Goal: Contribute content: Add original content to the website for others to see

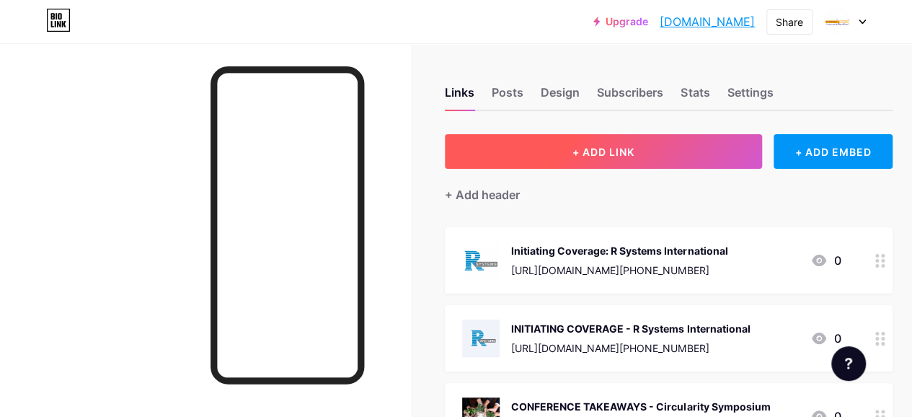
click at [520, 146] on button "+ ADD LINK" at bounding box center [603, 151] width 317 height 35
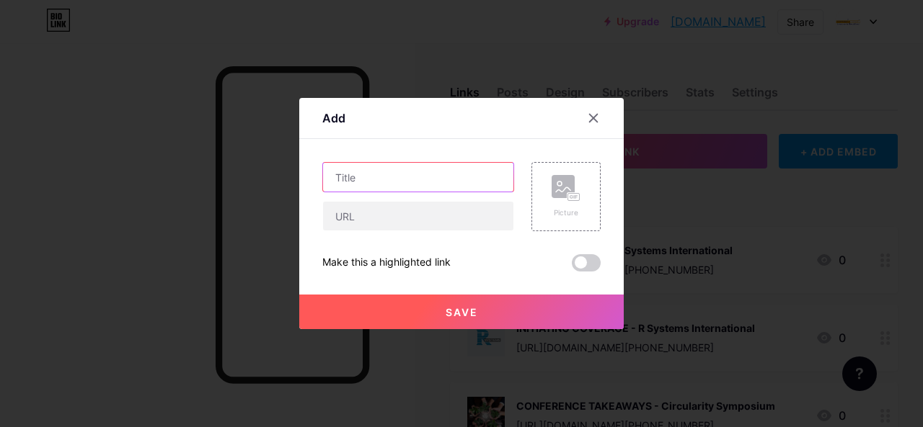
click at [407, 182] on input "text" at bounding box center [418, 177] width 190 height 29
paste input "Banking"
paste input "[URL][DOMAIN_NAME][DATE]"
drag, startPoint x: 376, startPoint y: 177, endPoint x: 524, endPoint y: 181, distance: 147.8
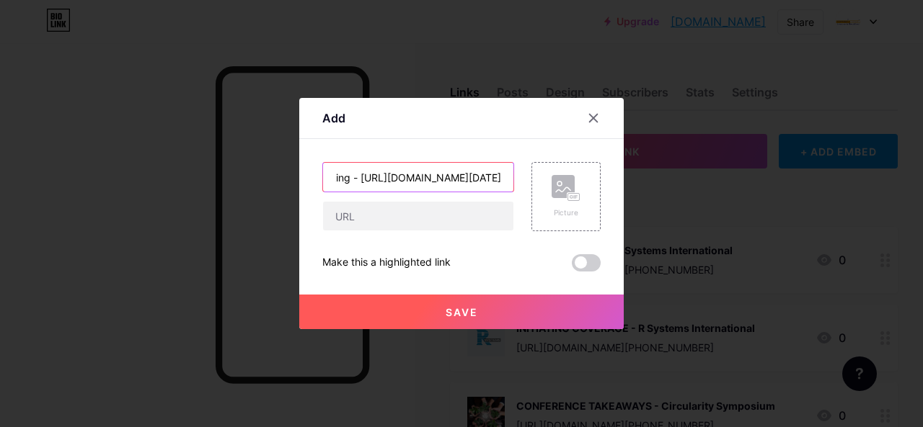
click at [524, 181] on div "Banking - [URL][DOMAIN_NAME][DATE] Picture" at bounding box center [461, 196] width 278 height 69
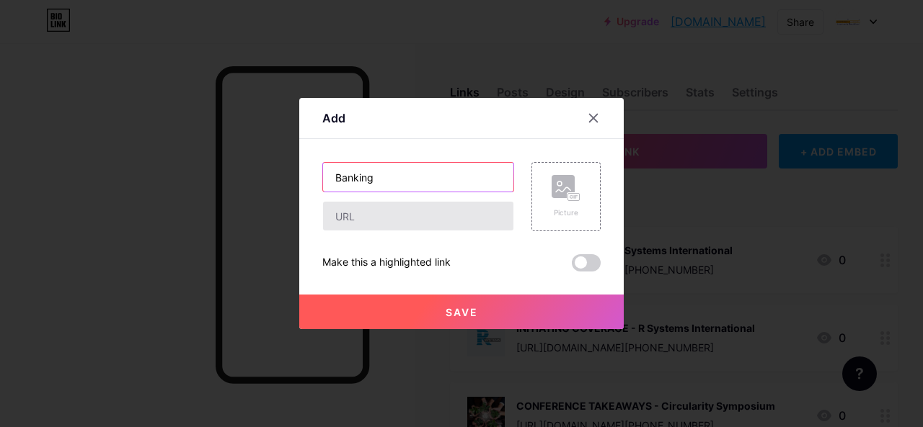
type input "Banking"
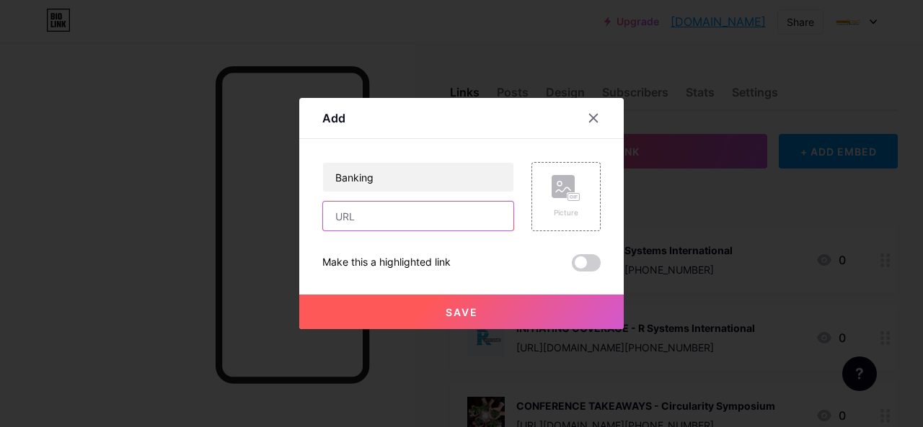
click at [409, 213] on input "text" at bounding box center [418, 216] width 190 height 29
paste input "[URL][DOMAIN_NAME][DATE]"
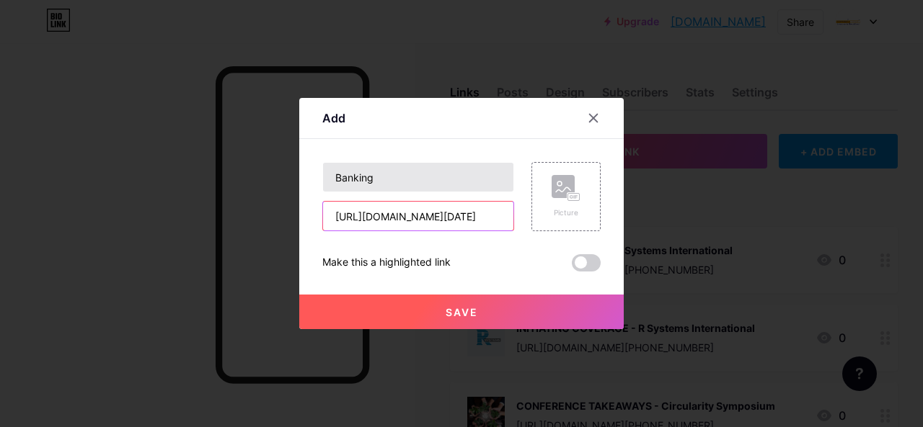
type input "[URL][DOMAIN_NAME][DATE]"
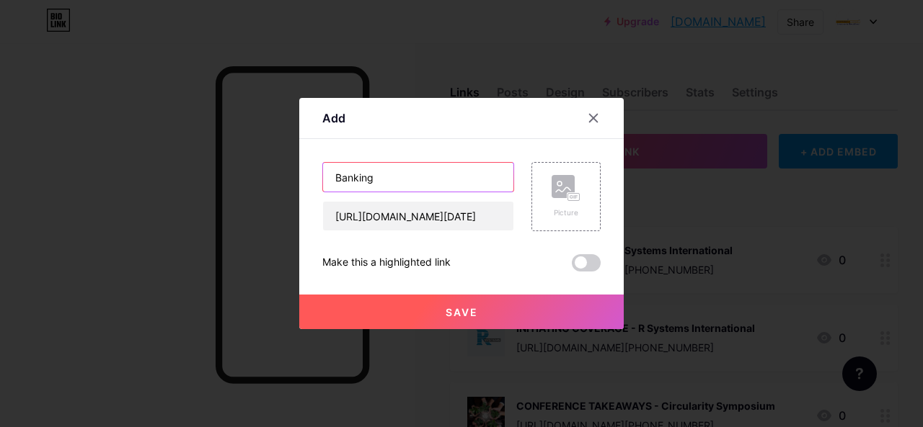
click at [392, 172] on input "Banking" at bounding box center [418, 177] width 190 height 29
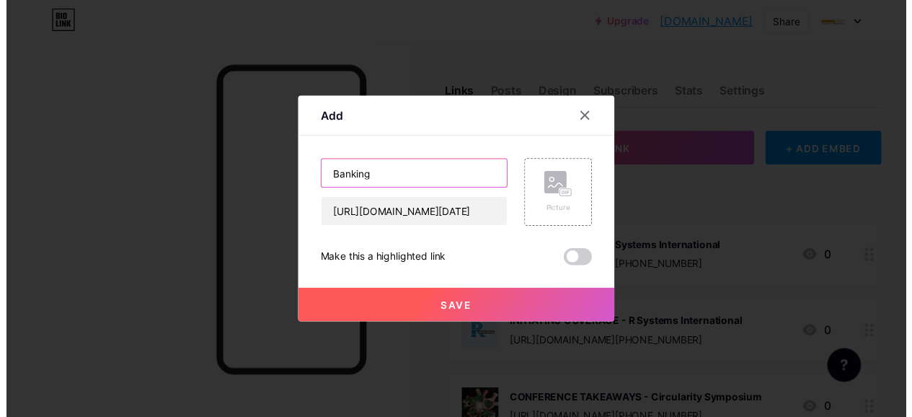
scroll to position [0, 0]
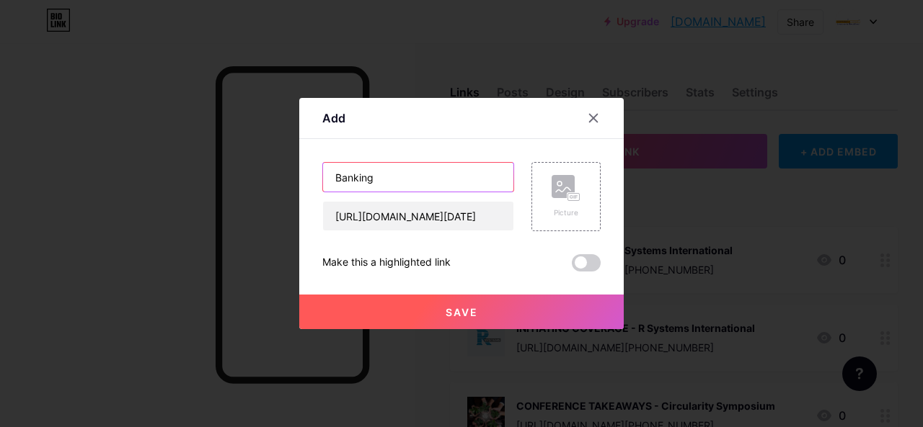
click at [334, 182] on input "Banking" at bounding box center [418, 177] width 190 height 29
click at [405, 178] on input "Banking" at bounding box center [418, 177] width 190 height 29
type input "Banking Sector"
click at [554, 199] on icon at bounding box center [565, 188] width 29 height 27
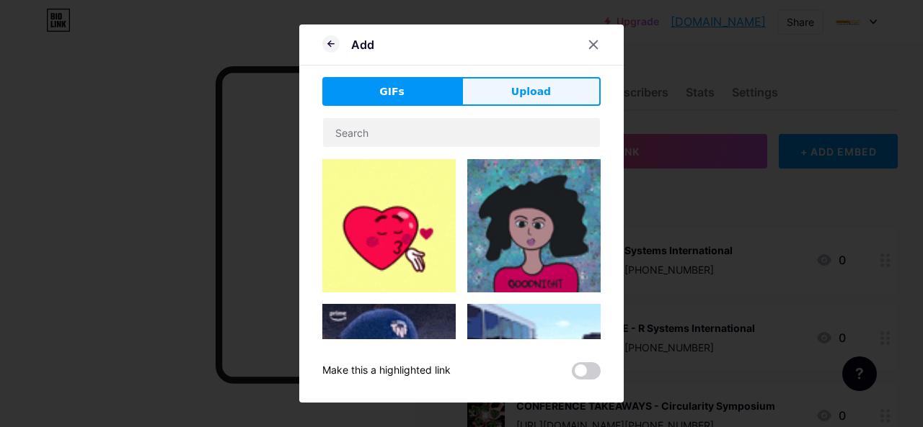
click at [525, 92] on span "Upload" at bounding box center [531, 91] width 40 height 15
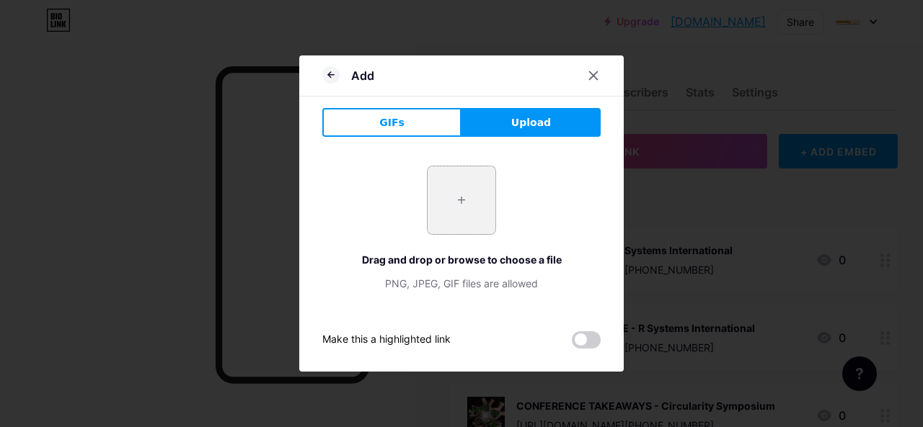
click at [470, 203] on input "file" at bounding box center [461, 201] width 68 height 68
type input "C:\fakepath\banking-growth-financial-trends-with-rising-rates (2).jpg"
click at [598, 81] on div at bounding box center [593, 76] width 26 height 26
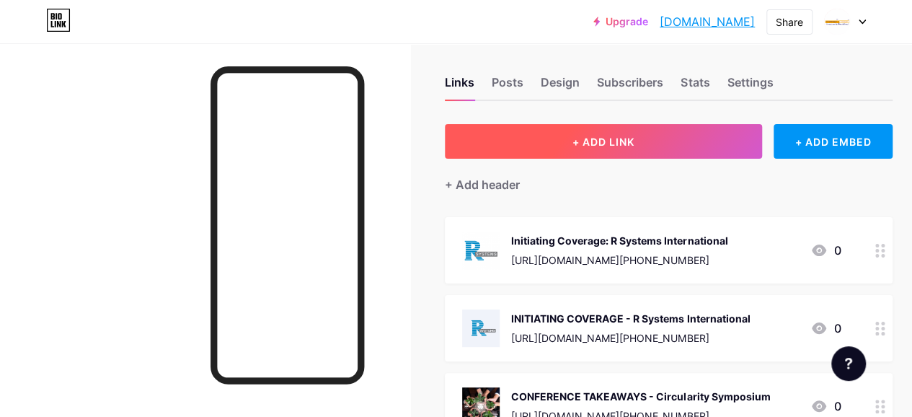
scroll to position [144, 0]
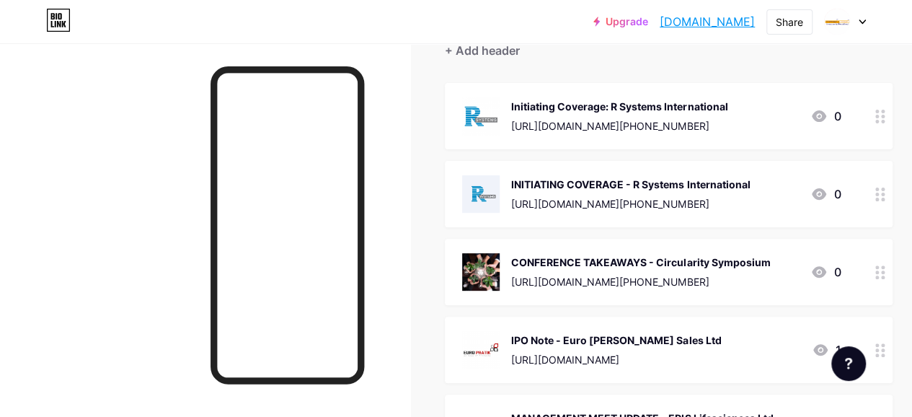
drag, startPoint x: 884, startPoint y: 122, endPoint x: 879, endPoint y: 60, distance: 62.1
drag, startPoint x: 897, startPoint y: 119, endPoint x: 813, endPoint y: 70, distance: 96.9
click at [891, 123] on div at bounding box center [880, 116] width 25 height 66
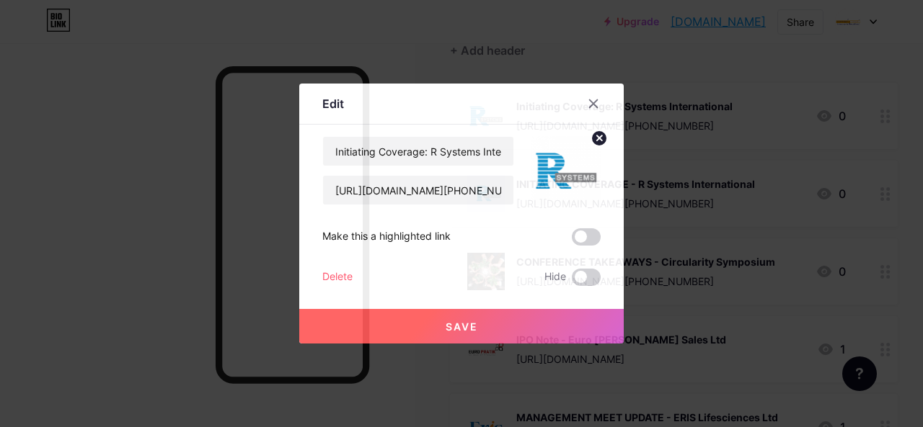
click at [347, 278] on div "Delete" at bounding box center [337, 277] width 30 height 17
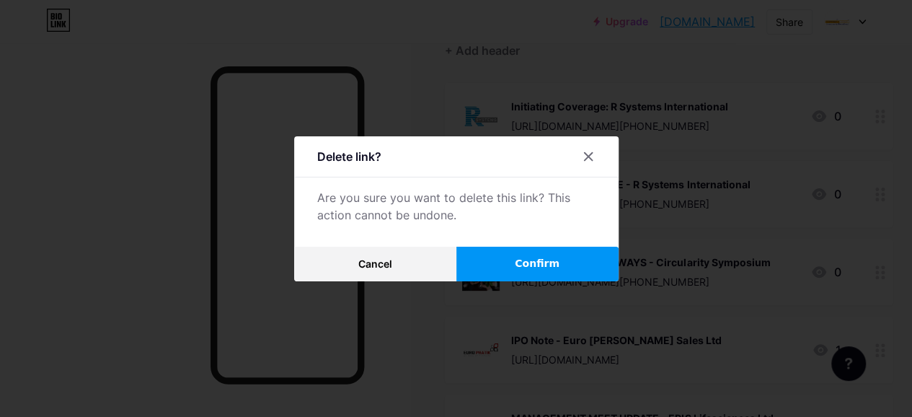
click at [536, 270] on span "Confirm" at bounding box center [537, 263] width 45 height 15
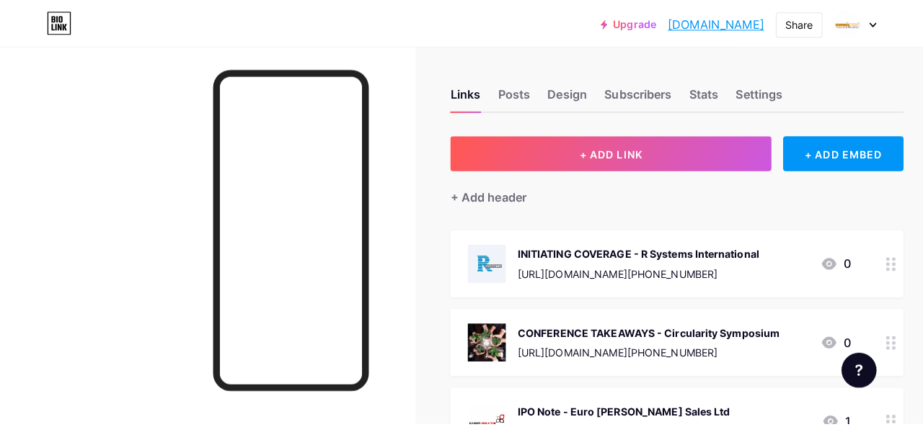
scroll to position [0, 0]
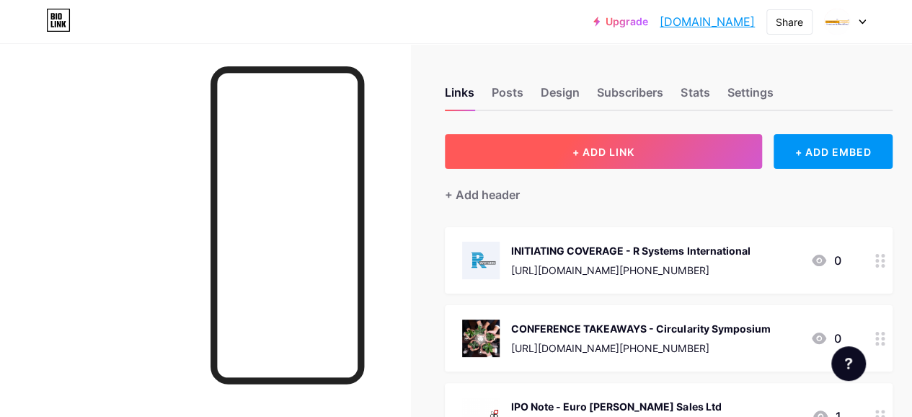
click at [578, 136] on button "+ ADD LINK" at bounding box center [603, 151] width 317 height 35
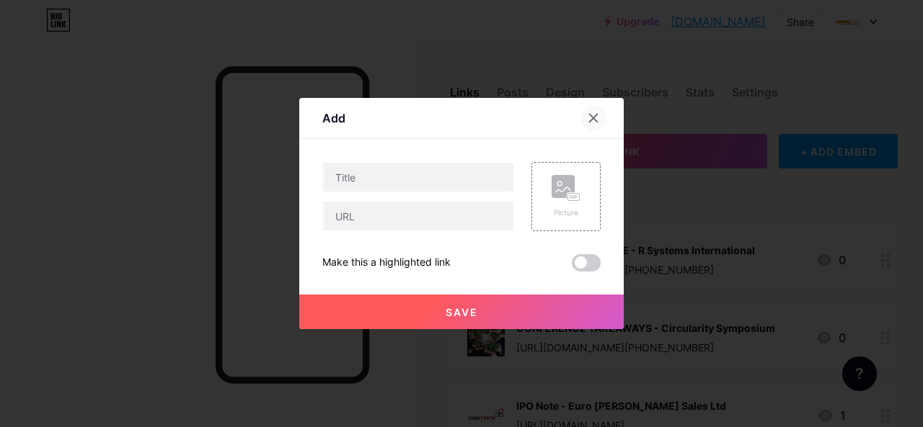
click at [593, 119] on icon at bounding box center [594, 119] width 8 height 8
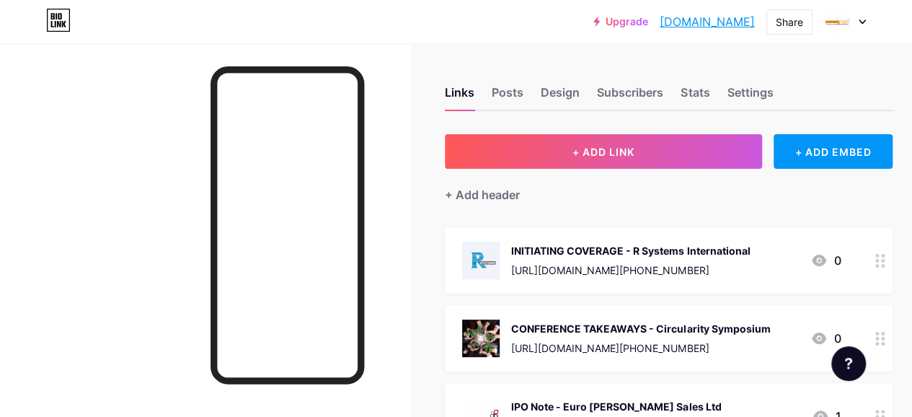
click at [578, 255] on div "INITIATING COVERAGE - R Systems International" at bounding box center [630, 250] width 239 height 15
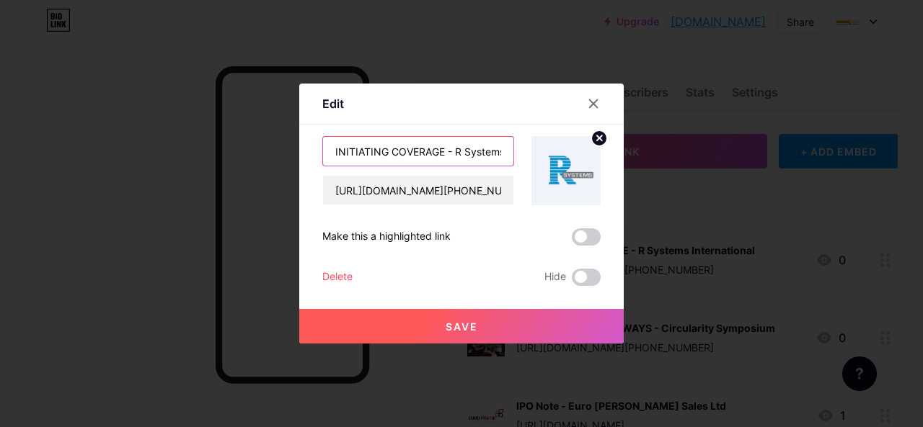
drag, startPoint x: 448, startPoint y: 151, endPoint x: 298, endPoint y: 161, distance: 150.3
click at [299, 161] on div "Edit Content YouTube Play YouTube video without leaving your page. ADD Vimeo Pl…" at bounding box center [461, 214] width 324 height 260
click at [589, 101] on icon at bounding box center [593, 104] width 12 height 12
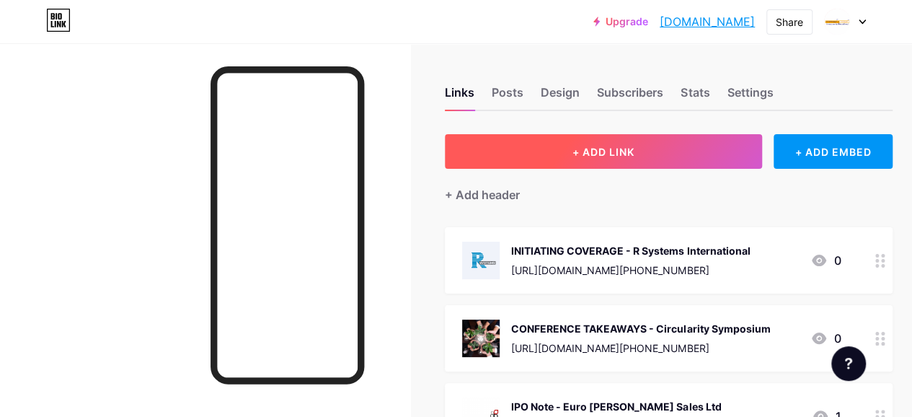
click at [590, 159] on button "+ ADD LINK" at bounding box center [603, 151] width 317 height 35
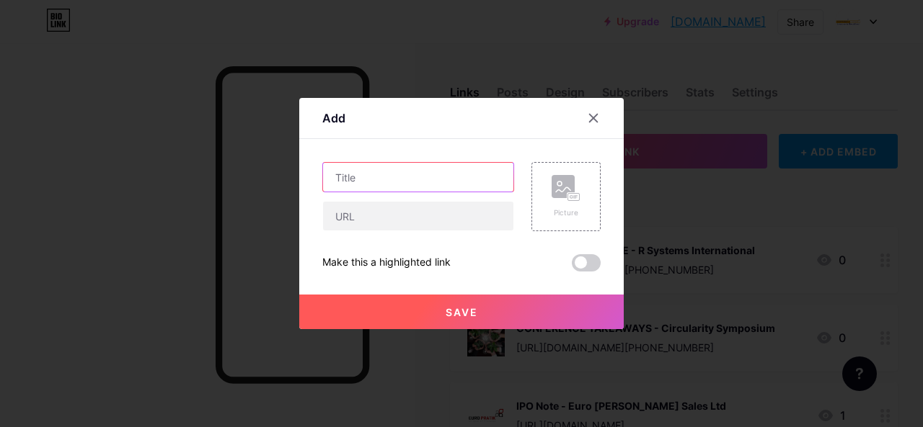
click at [378, 169] on input "text" at bounding box center [418, 177] width 190 height 29
paste input "INITIATING COVERAGE"
type input "INITIATING COVERAGE - Banking sector"
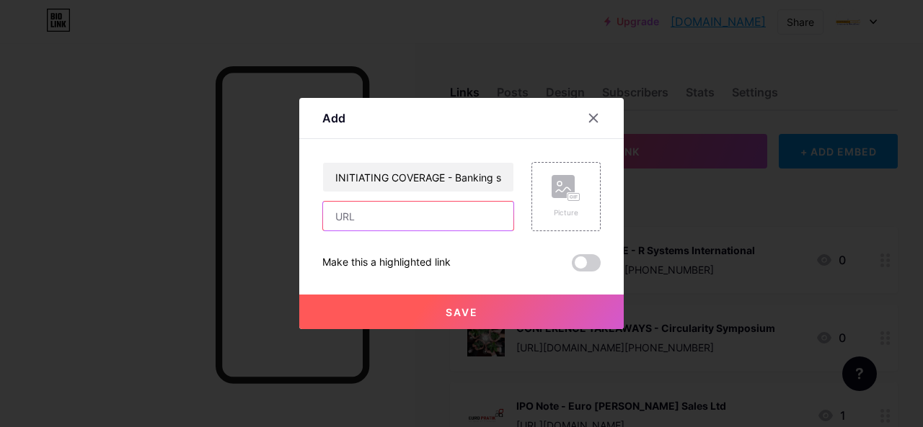
click at [386, 217] on input "text" at bounding box center [418, 216] width 190 height 29
paste input "[URL][DOMAIN_NAME][DATE]"
type input "[URL][DOMAIN_NAME][DATE]"
click at [582, 194] on div "Picture" at bounding box center [565, 196] width 69 height 69
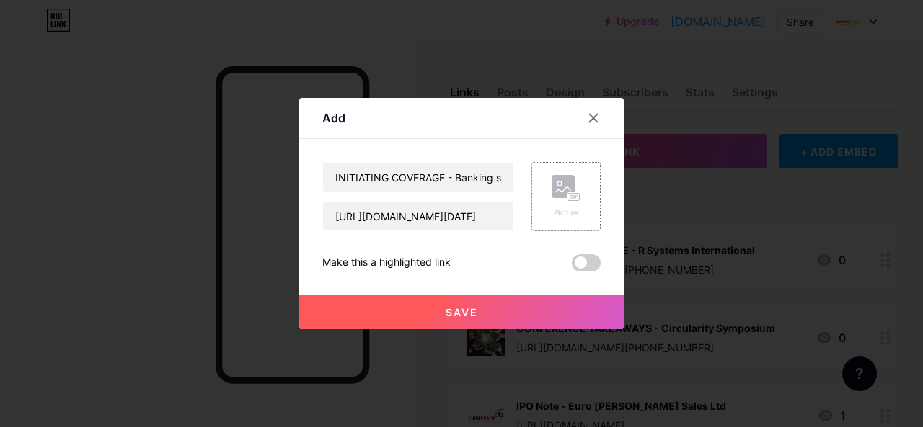
scroll to position [0, 0]
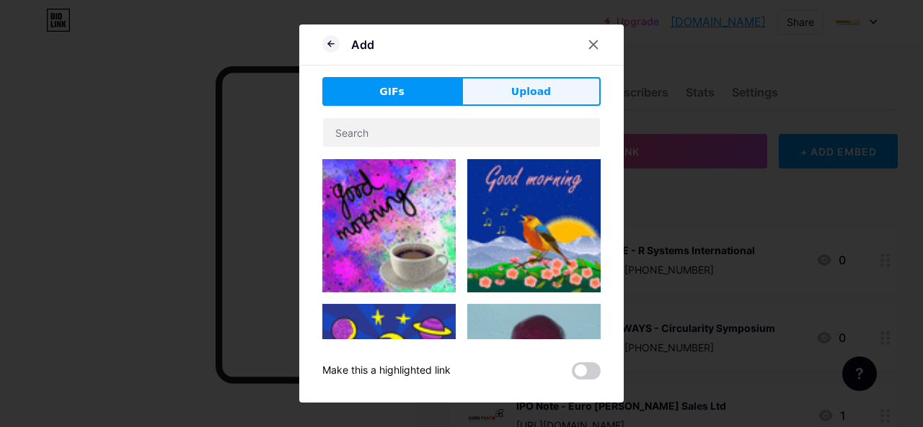
click at [516, 89] on span "Upload" at bounding box center [531, 91] width 40 height 15
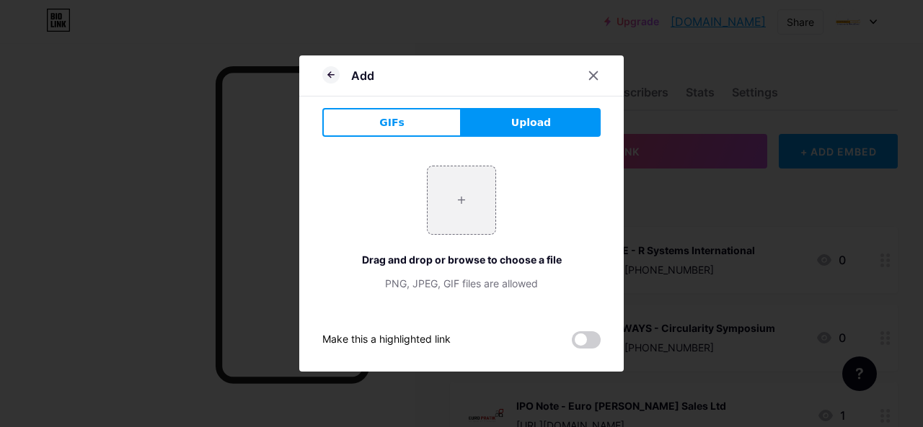
click at [533, 118] on span "Upload" at bounding box center [531, 122] width 40 height 15
click at [460, 195] on input "file" at bounding box center [461, 201] width 68 height 68
type input "C:\fakepath\banking-growth-financial-trends-with-rising-rates (2).jpg"
click at [594, 80] on icon at bounding box center [593, 76] width 12 height 12
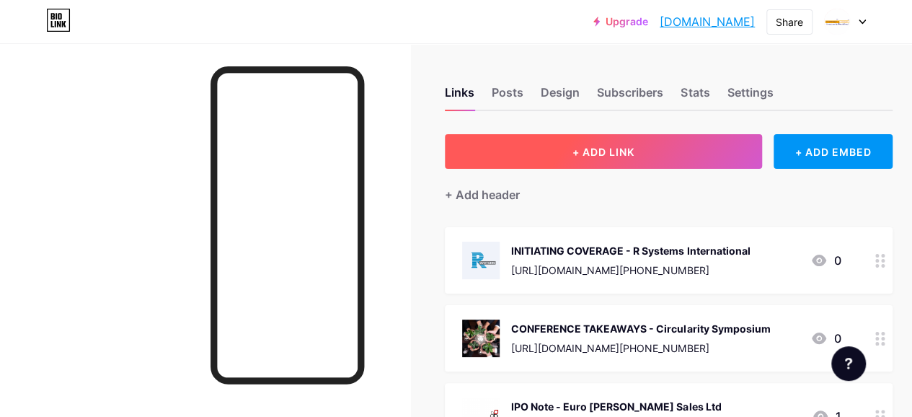
click at [587, 155] on span "+ ADD LINK" at bounding box center [603, 152] width 62 height 12
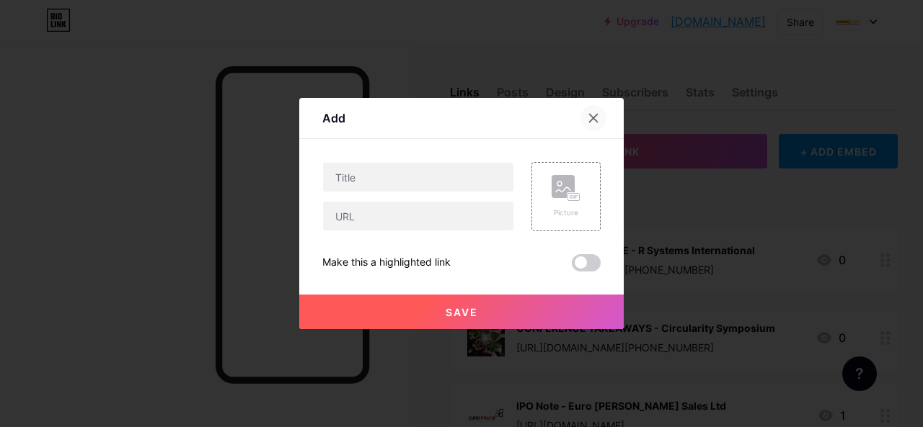
click at [588, 112] on div at bounding box center [593, 118] width 26 height 26
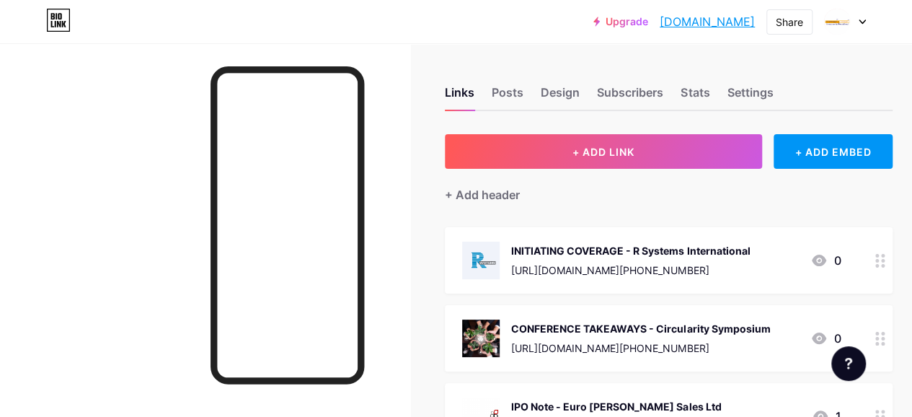
click at [562, 245] on div "INITIATING COVERAGE - R Systems International" at bounding box center [630, 250] width 239 height 15
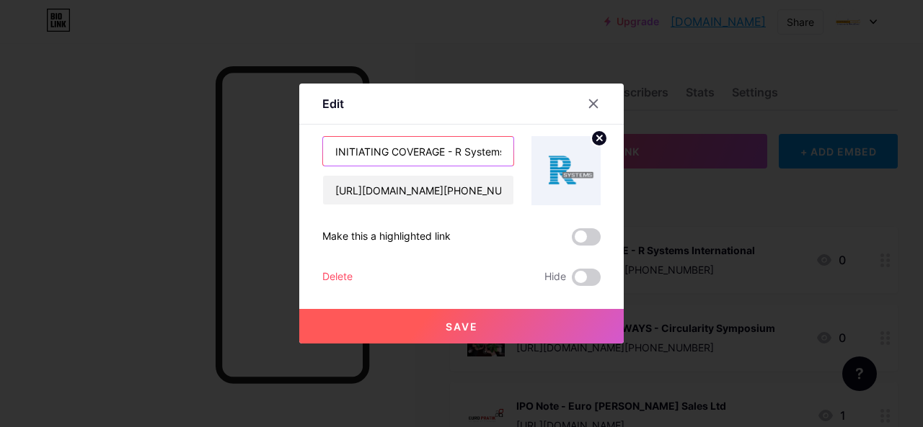
drag, startPoint x: 449, startPoint y: 148, endPoint x: 275, endPoint y: 158, distance: 174.0
click at [275, 158] on div "Edit Content YouTube Play YouTube video without leaving your page. ADD Vimeo Pl…" at bounding box center [461, 213] width 923 height 427
click at [597, 99] on icon at bounding box center [593, 104] width 12 height 12
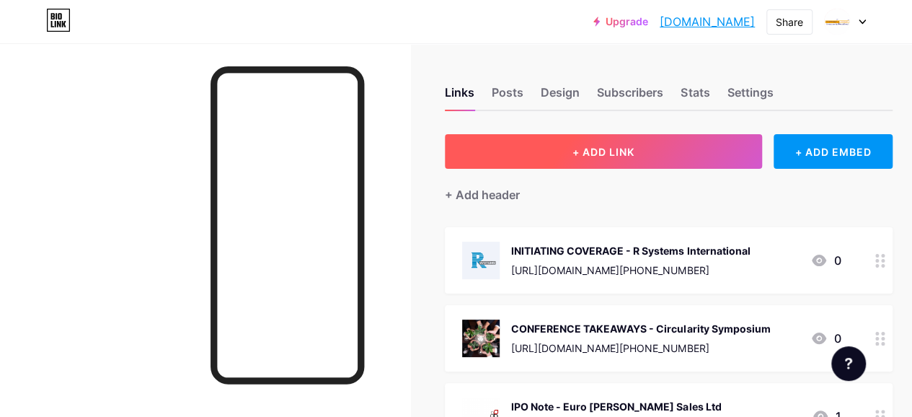
click at [531, 149] on button "+ ADD LINK" at bounding box center [603, 151] width 317 height 35
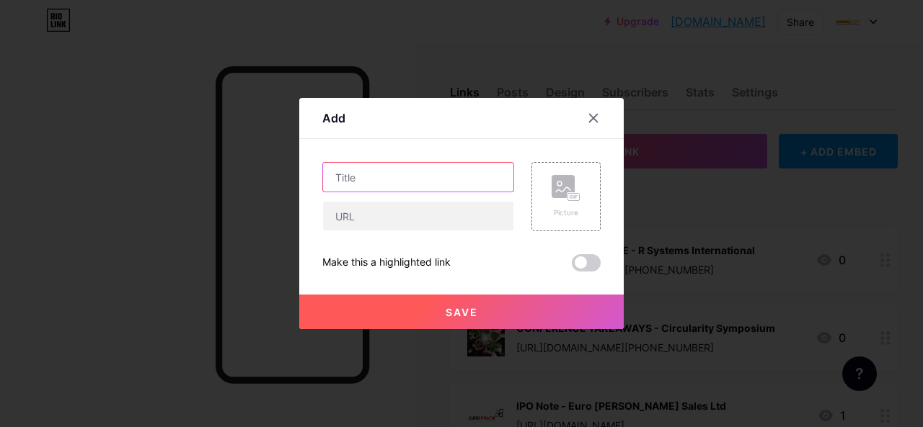
click at [352, 177] on input "text" at bounding box center [418, 177] width 190 height 29
paste input "INITIATING COVERAGE -"
type input "INITIATING COVERAGE - Banking Sector"
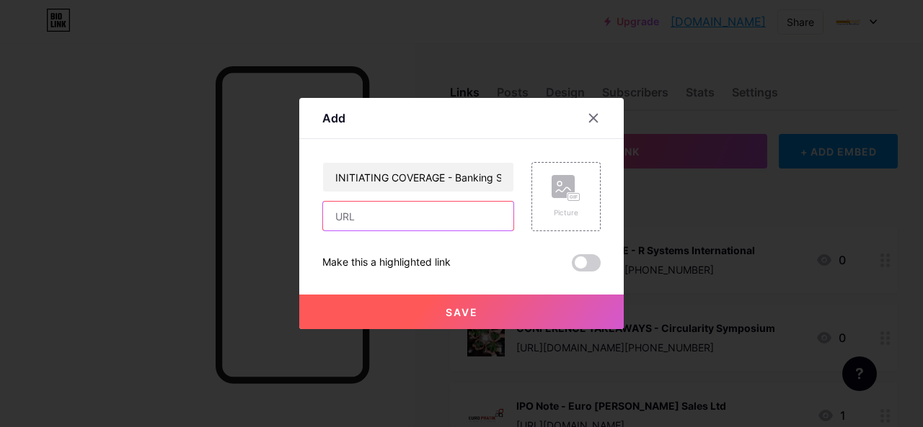
click at [379, 214] on input "text" at bounding box center [418, 216] width 190 height 29
paste input "[URL][DOMAIN_NAME][DATE]"
type input "[URL][DOMAIN_NAME][DATE]"
click at [565, 188] on icon at bounding box center [563, 189] width 14 height 4
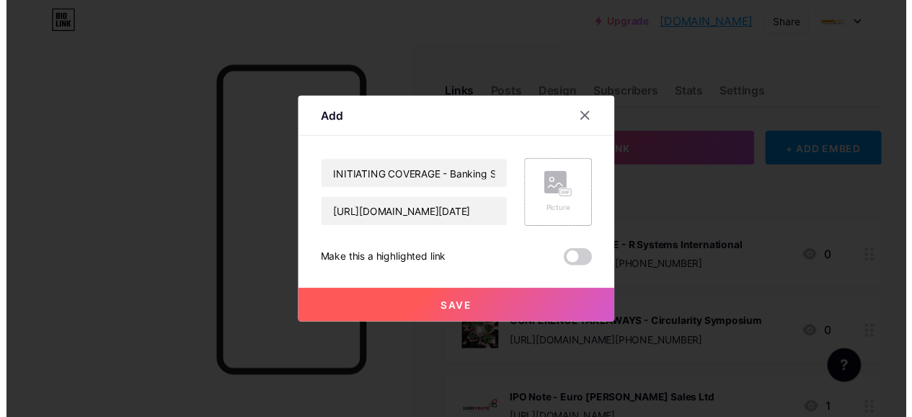
scroll to position [0, 0]
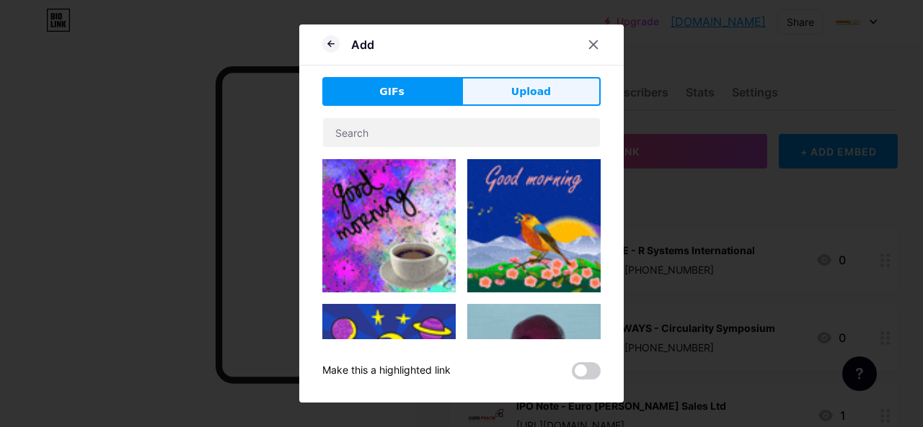
click at [526, 85] on span "Upload" at bounding box center [531, 91] width 40 height 15
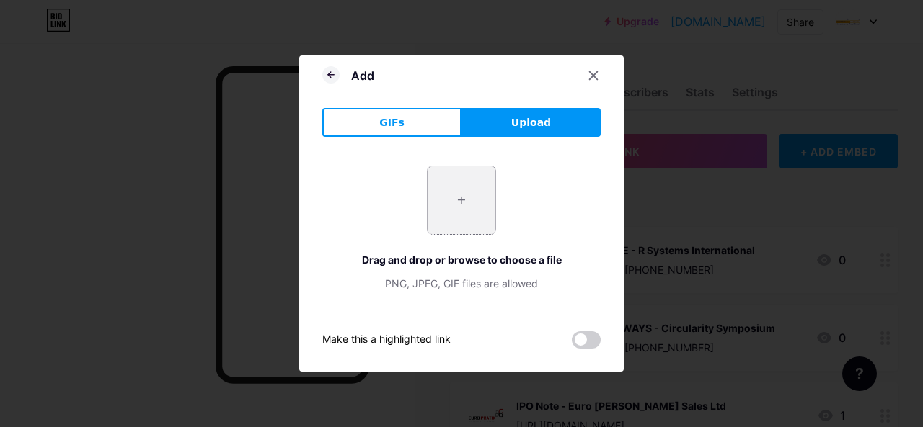
click at [463, 196] on input "file" at bounding box center [461, 201] width 68 height 68
click at [474, 218] on input "file" at bounding box center [461, 201] width 68 height 68
type input "C:\fakepath\B1.jpg"
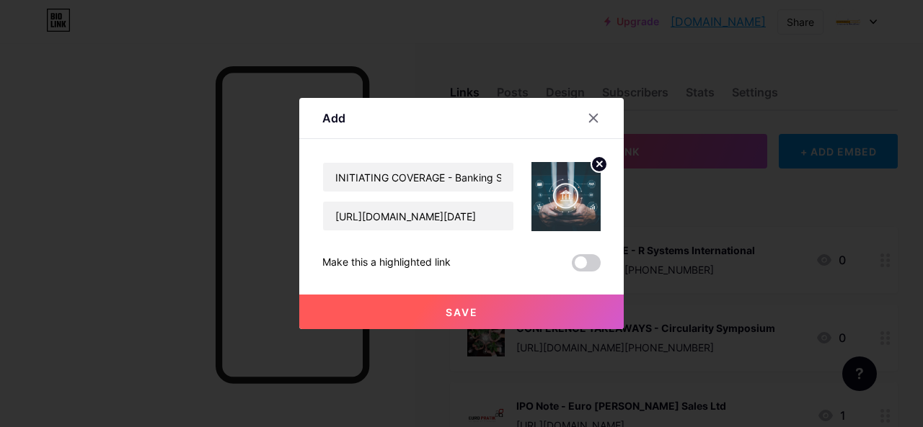
click at [484, 318] on button "Save" at bounding box center [461, 312] width 324 height 35
